Goal: Information Seeking & Learning: Learn about a topic

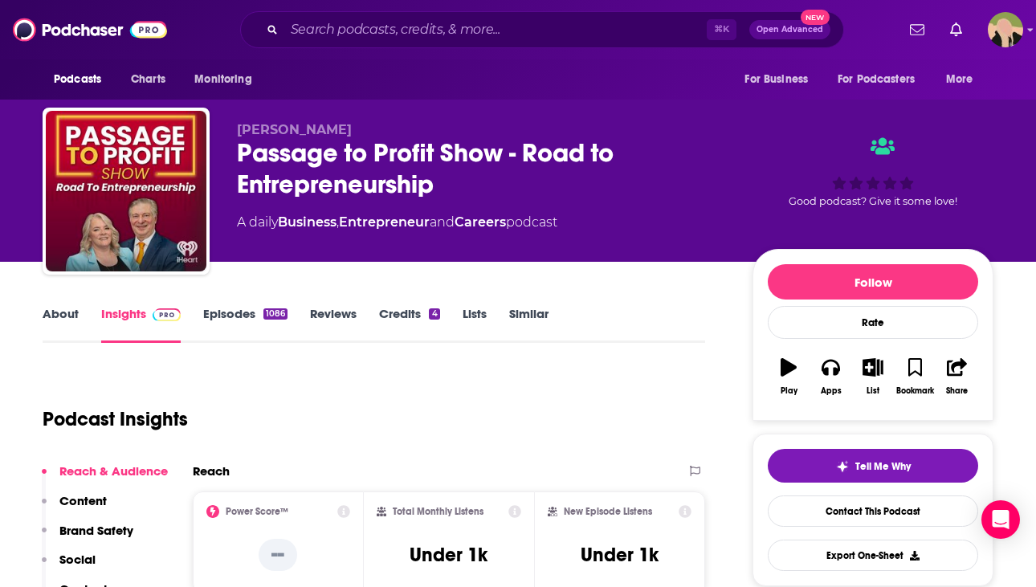
click at [314, 156] on div "Passage to Profit Show - Road to Entrepreneurship" at bounding box center [482, 168] width 490 height 63
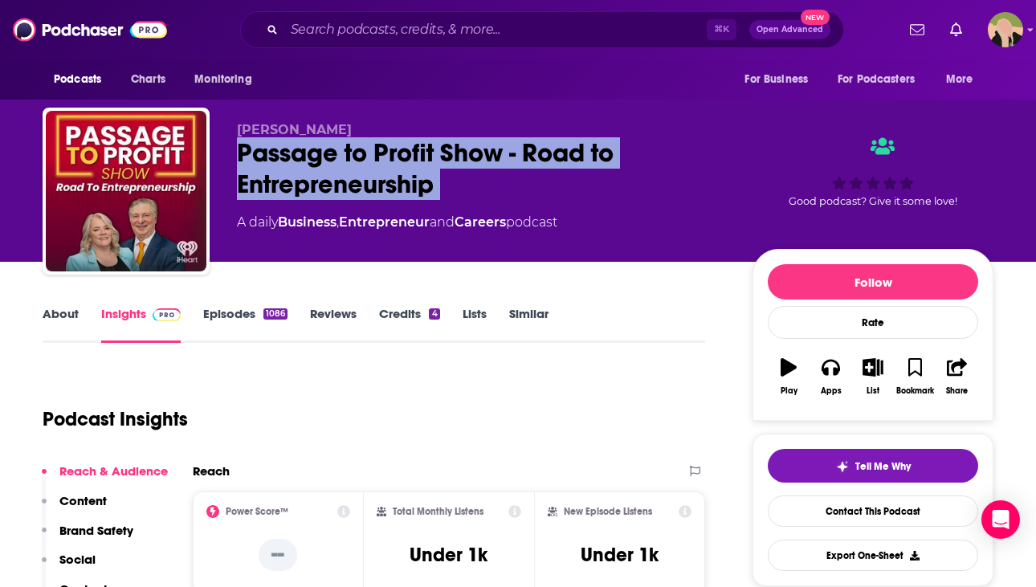
click at [314, 156] on div "Passage to Profit Show - Road to Entrepreneurship" at bounding box center [482, 168] width 490 height 63
